Goal: Task Accomplishment & Management: Complete application form

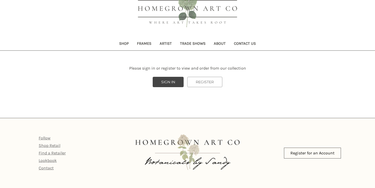
scroll to position [27, 0]
click at [200, 82] on link "REGISTER" at bounding box center [204, 82] width 35 height 10
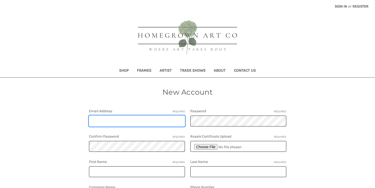
type input "[PERSON_NAME][EMAIL_ADDRESS][DOMAIN_NAME]"
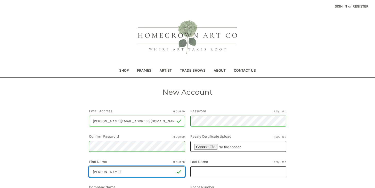
type input "[PERSON_NAME]"
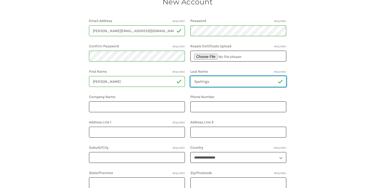
scroll to position [95, 0]
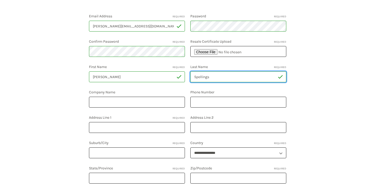
type input "Spellings"
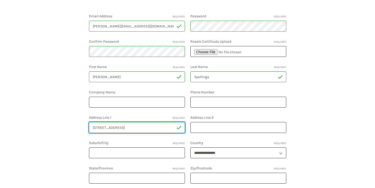
type input "[STREET_ADDRESS]"
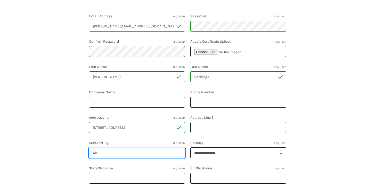
type input "[PERSON_NAME]"
type input "[GEOGRAPHIC_DATA]"
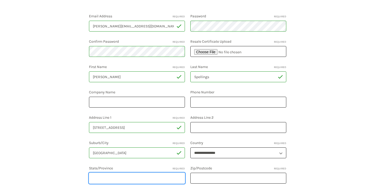
click at [178, 179] on input "State/Province Required" at bounding box center [137, 177] width 96 height 11
type input "VA"
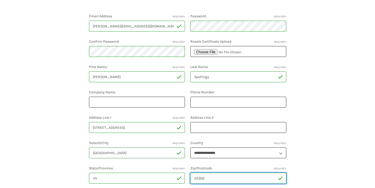
type input "22302"
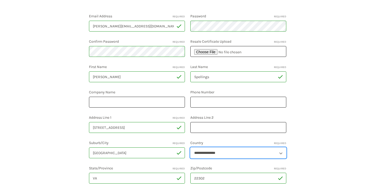
select select "**********"
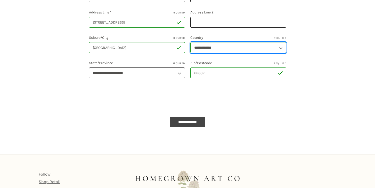
scroll to position [202, 0]
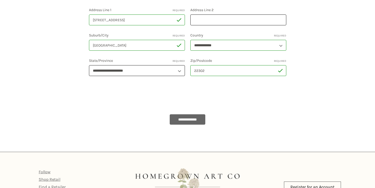
click at [180, 120] on input "**********" at bounding box center [188, 119] width 36 height 10
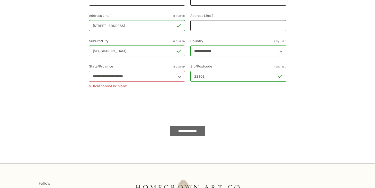
scroll to position [52, 0]
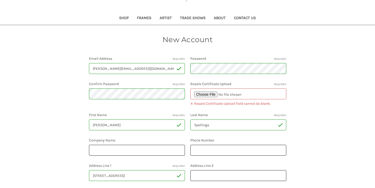
click at [211, 94] on input "file" at bounding box center [238, 93] width 96 height 11
